Goal: Task Accomplishment & Management: Use online tool/utility

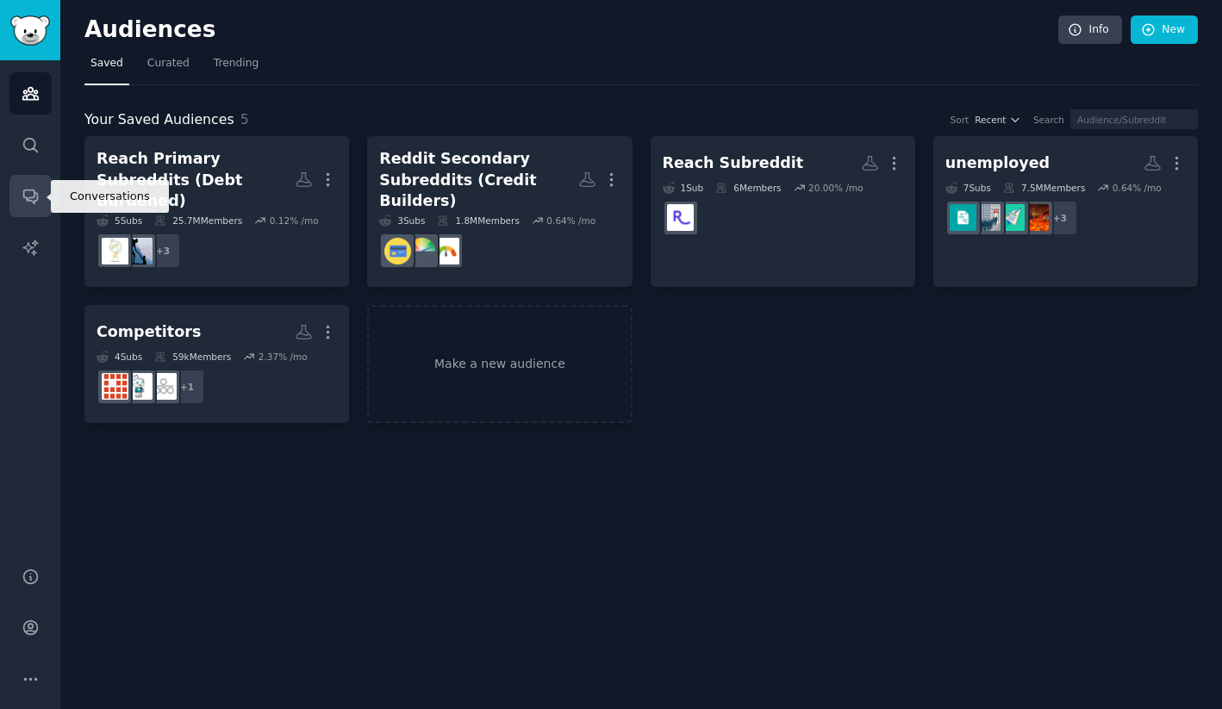
click at [22, 191] on icon "Sidebar" at bounding box center [31, 196] width 18 height 18
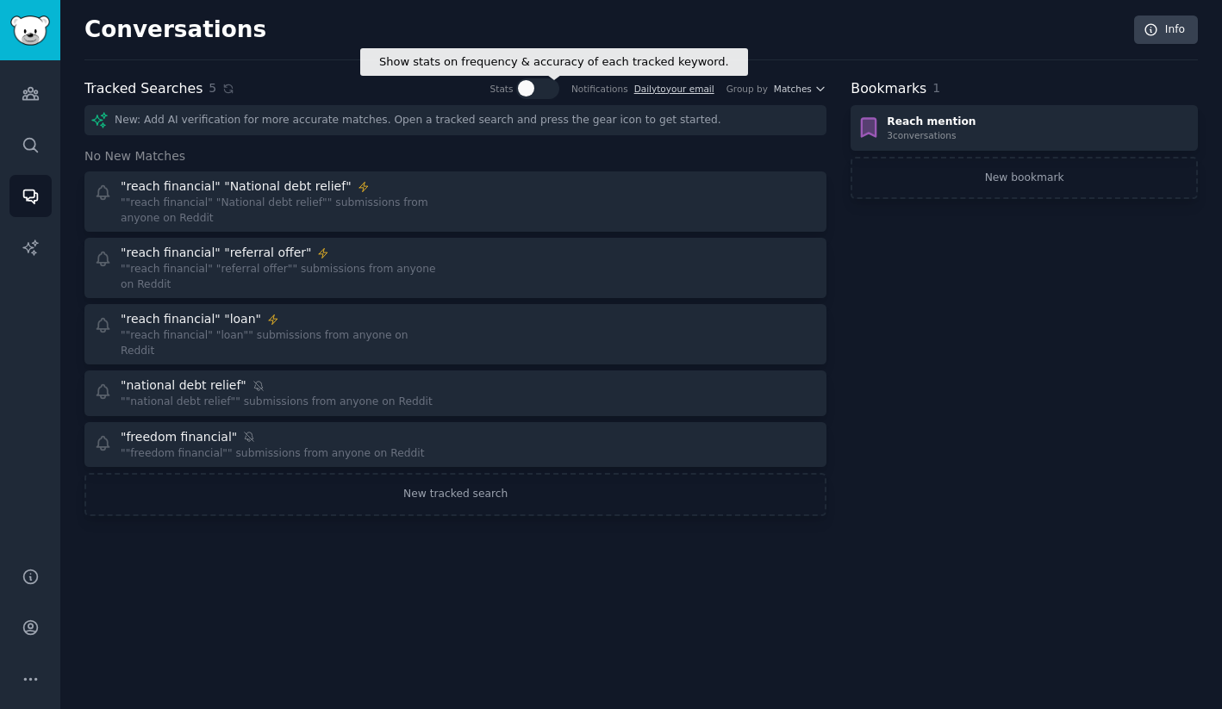
click at [542, 95] on div at bounding box center [537, 88] width 43 height 21
checkbox input "true"
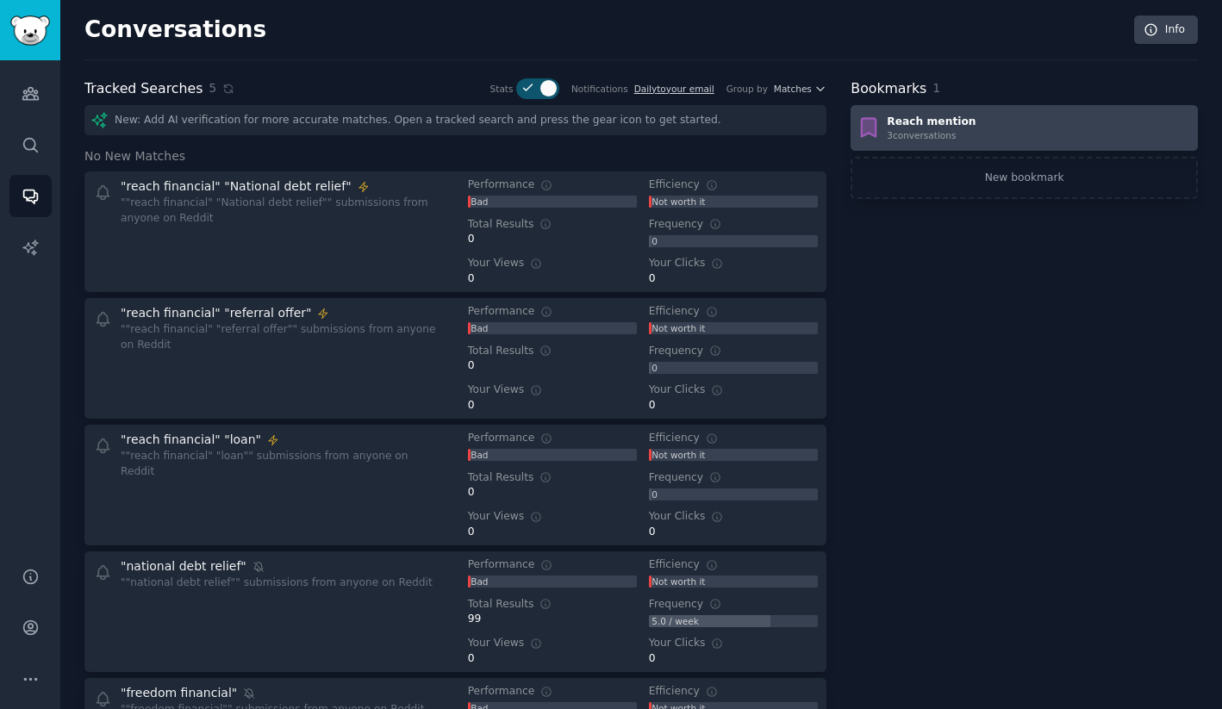
click at [921, 141] on link "Reach mention 3 conversation s" at bounding box center [1024, 128] width 347 height 46
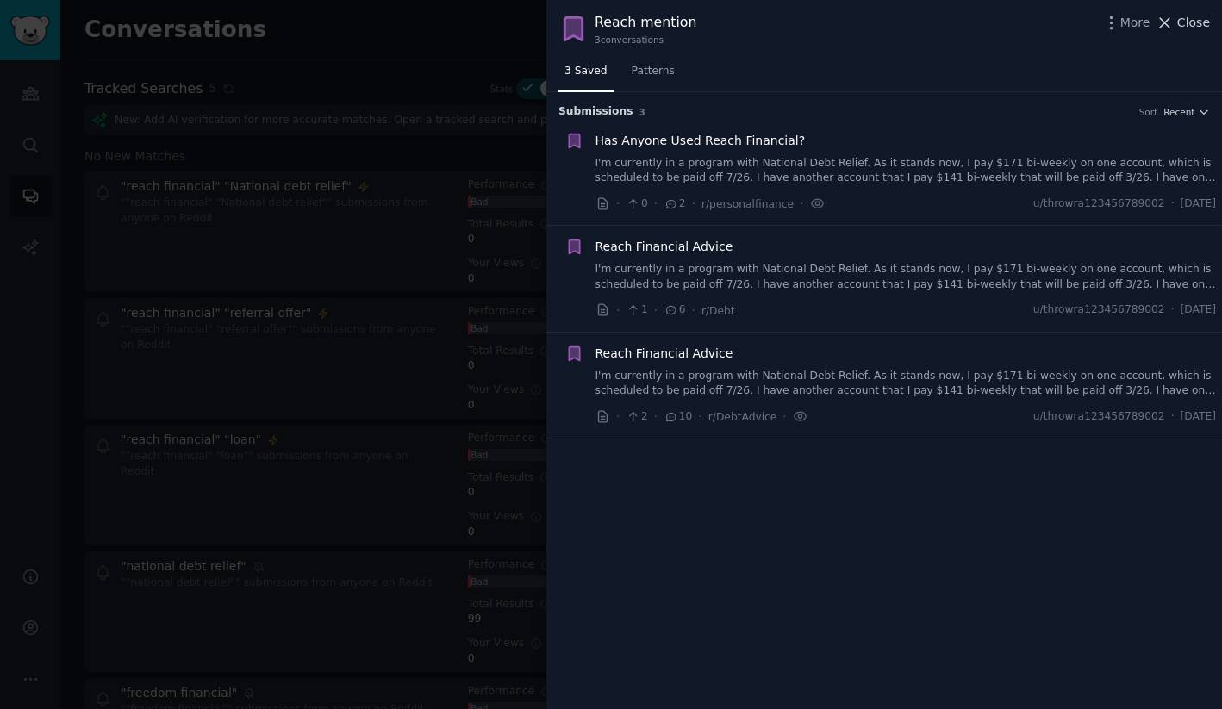
click at [1201, 26] on span "Close" at bounding box center [1193, 23] width 33 height 18
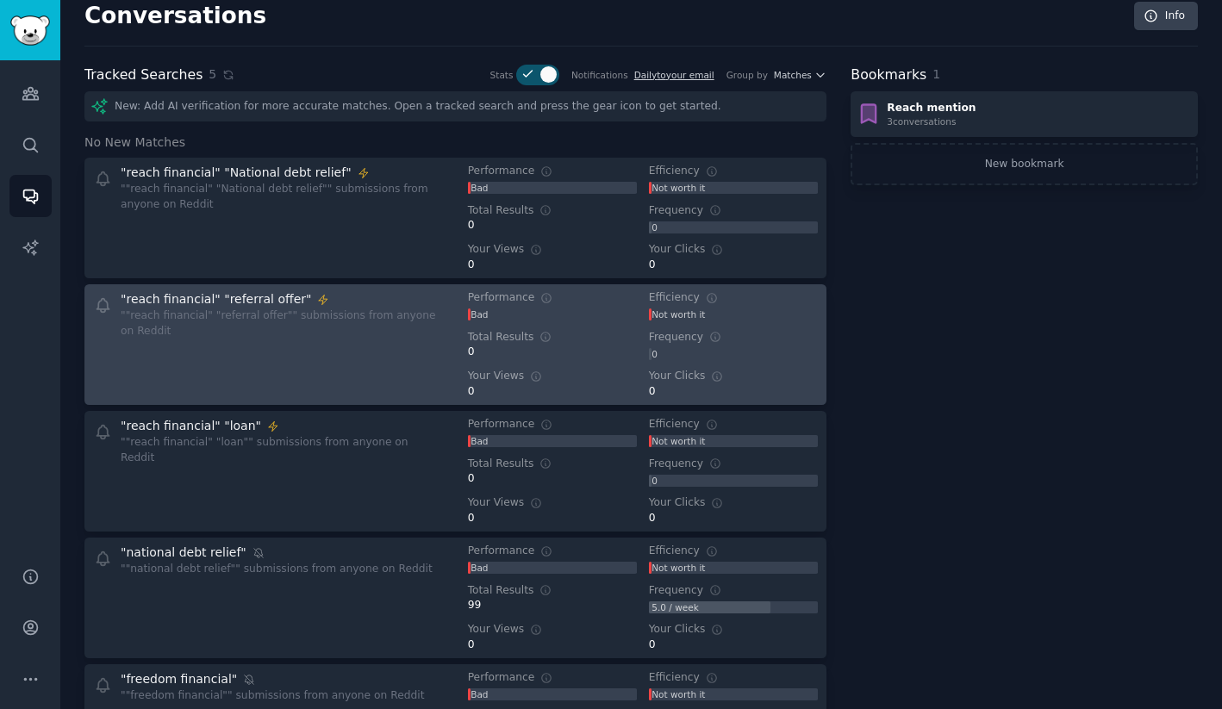
scroll to position [19, 0]
